Goal: Task Accomplishment & Management: Complete application form

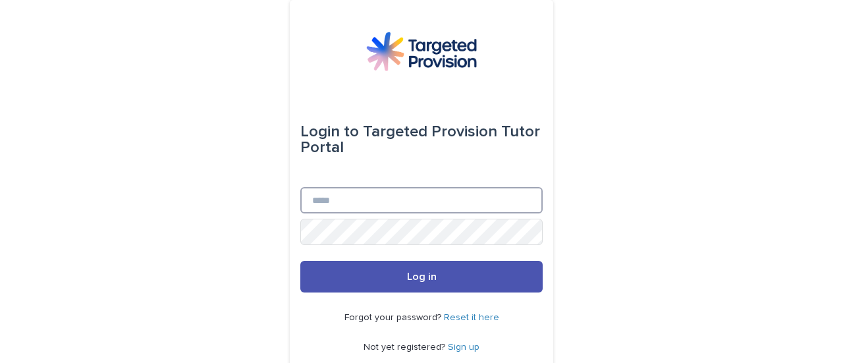
click at [426, 197] on input "Email" at bounding box center [421, 200] width 242 height 26
type input "**********"
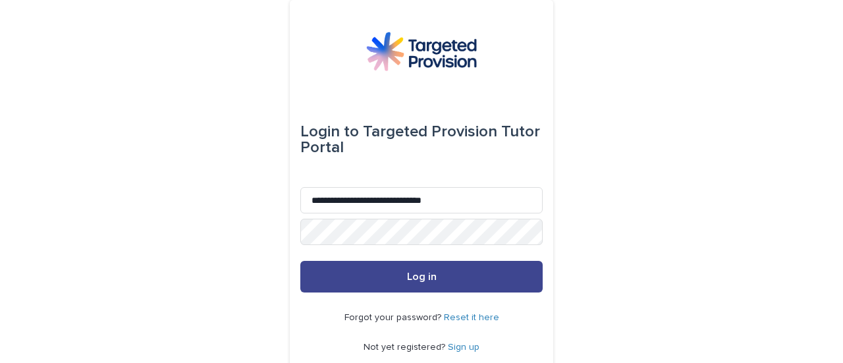
click at [438, 272] on button "Log in" at bounding box center [421, 277] width 242 height 32
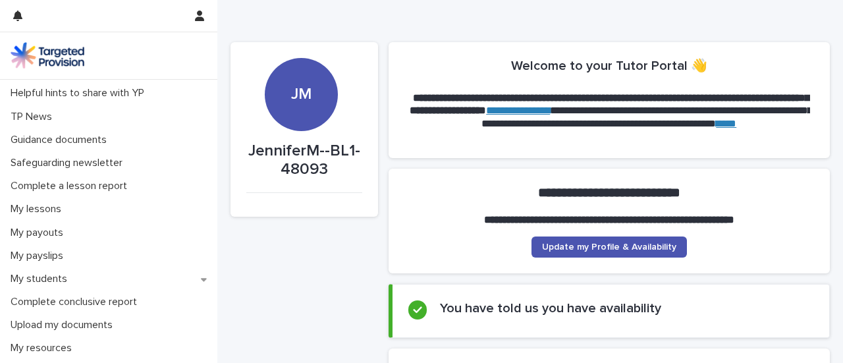
scroll to position [69, 0]
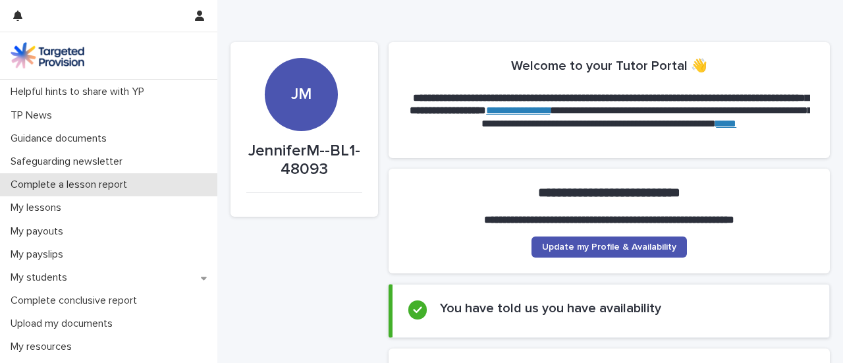
click at [108, 188] on p "Complete a lesson report" at bounding box center [71, 185] width 132 height 13
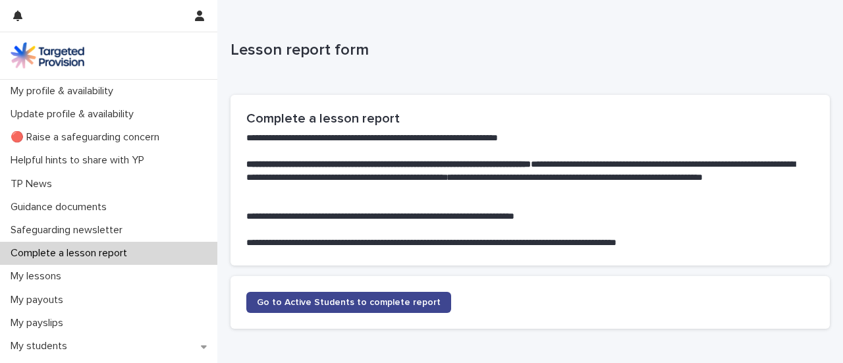
click at [368, 302] on span "Go to Active Students to complete report" at bounding box center [349, 302] width 184 height 9
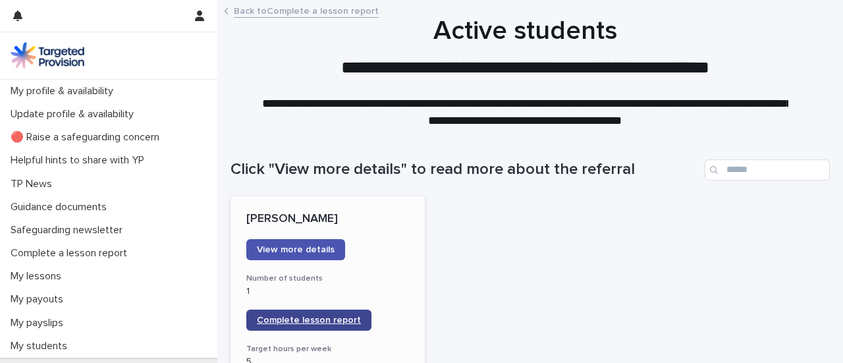
click at [306, 319] on span "Complete lesson report" at bounding box center [309, 320] width 104 height 9
